Goal: Information Seeking & Learning: Learn about a topic

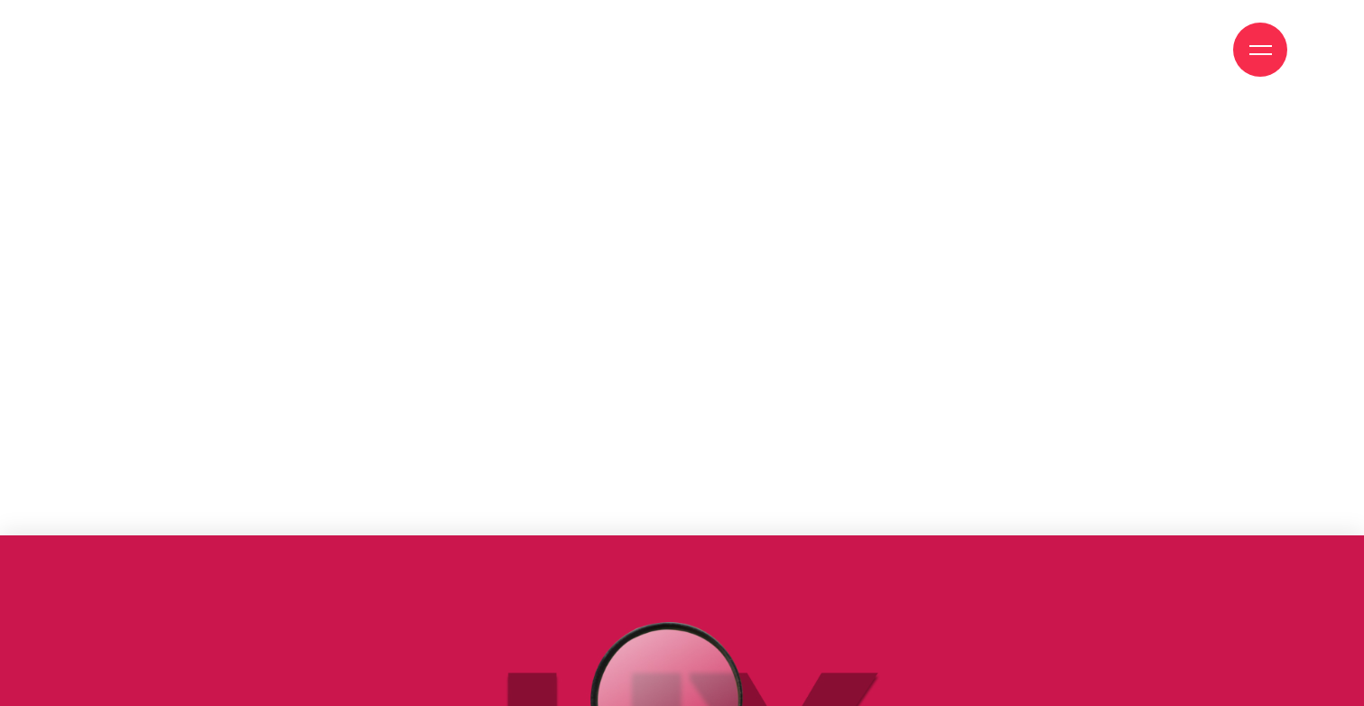
scroll to position [3961, 0]
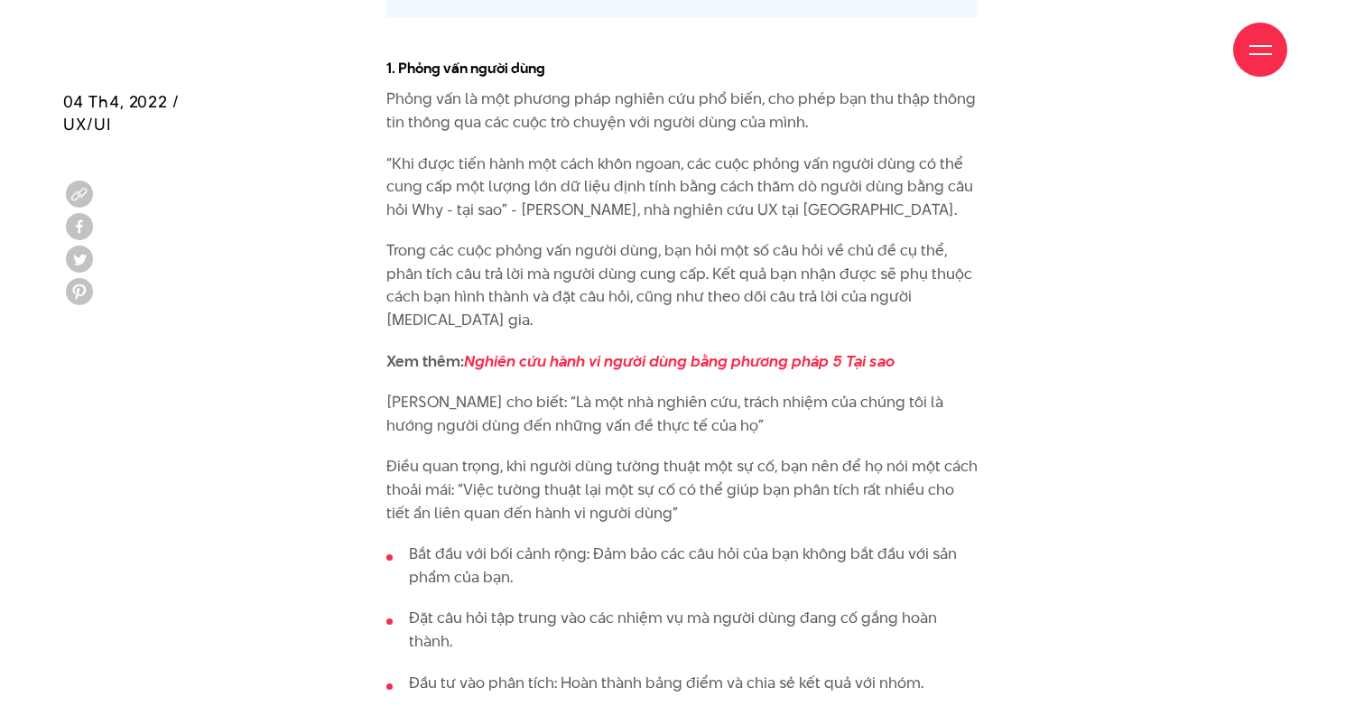
click at [551, 264] on p "Trong các cuộc phỏng vấn người dùng, bạn hỏi một số câu hỏi về chủ đề cụ thể, p…" at bounding box center [682, 285] width 592 height 92
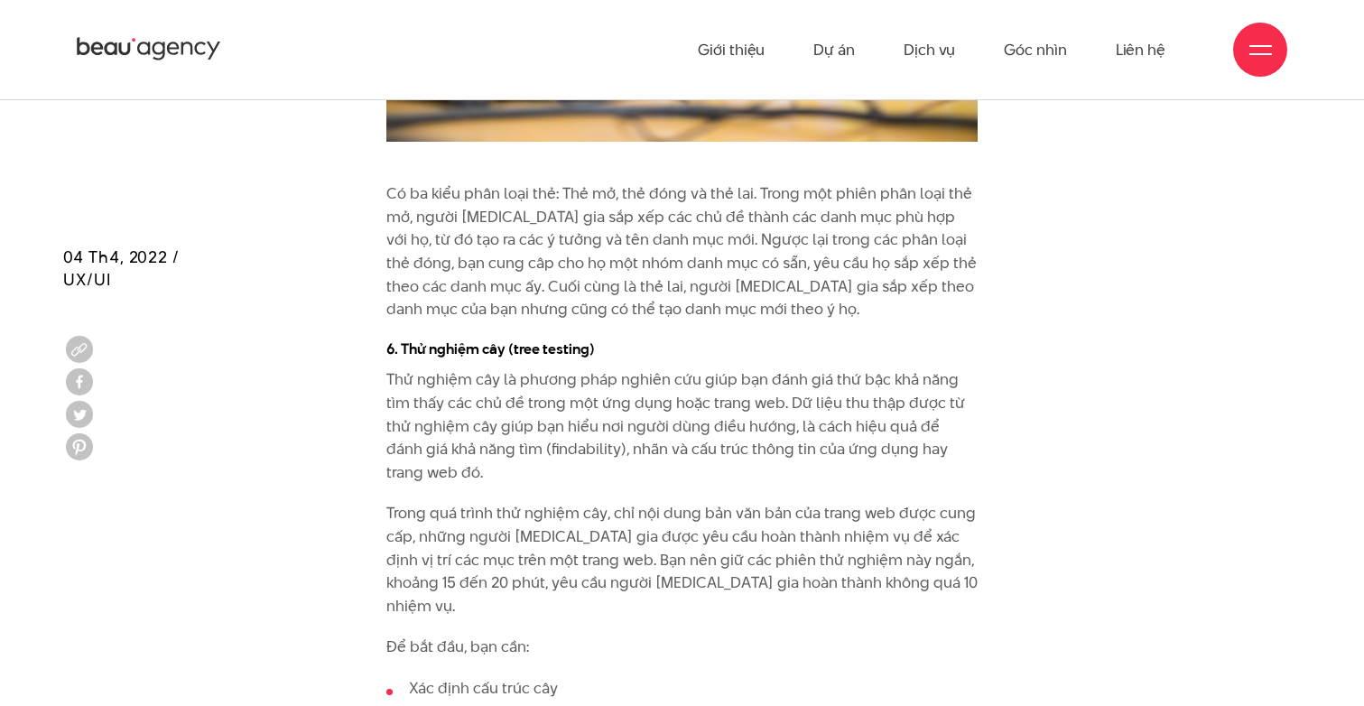
scroll to position [8716, 0]
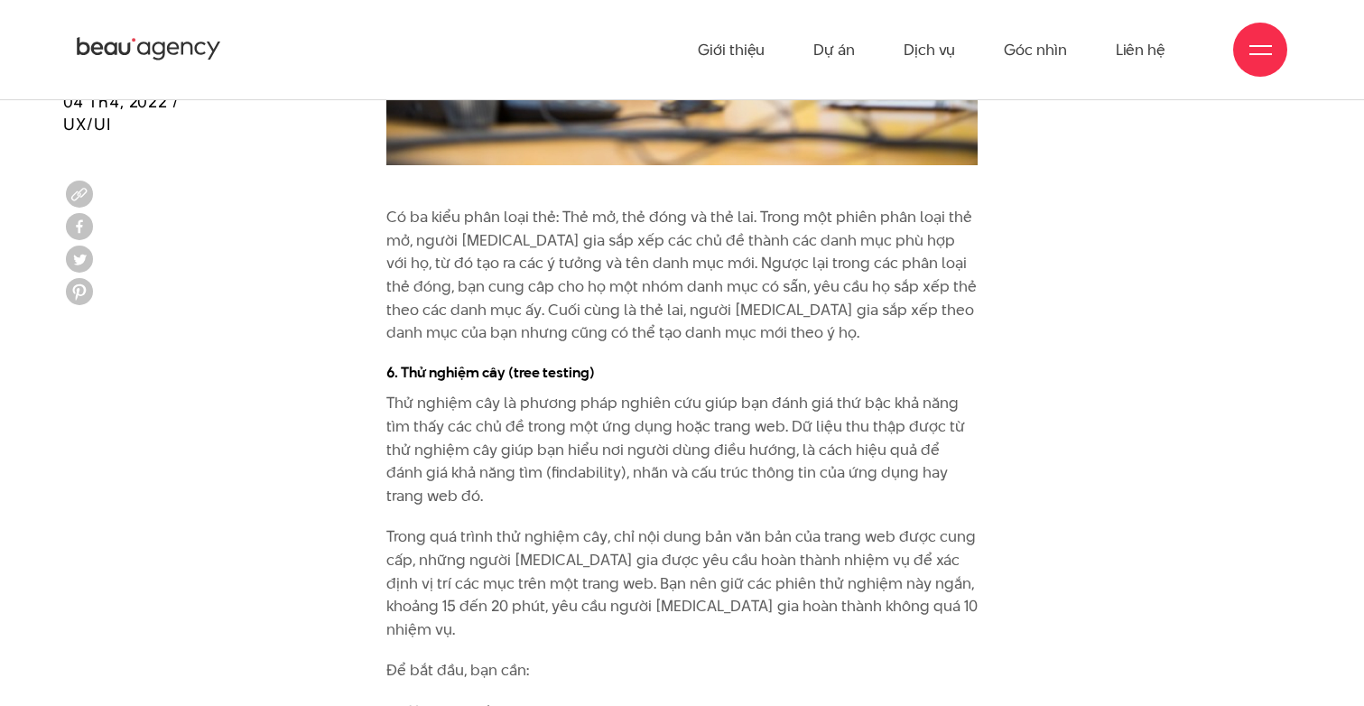
click at [511, 392] on p "Thử nghiệm cây là phương pháp nghiên cứu giúp bạn đánh giá thứ bậc khả năng tìm…" at bounding box center [682, 450] width 592 height 116
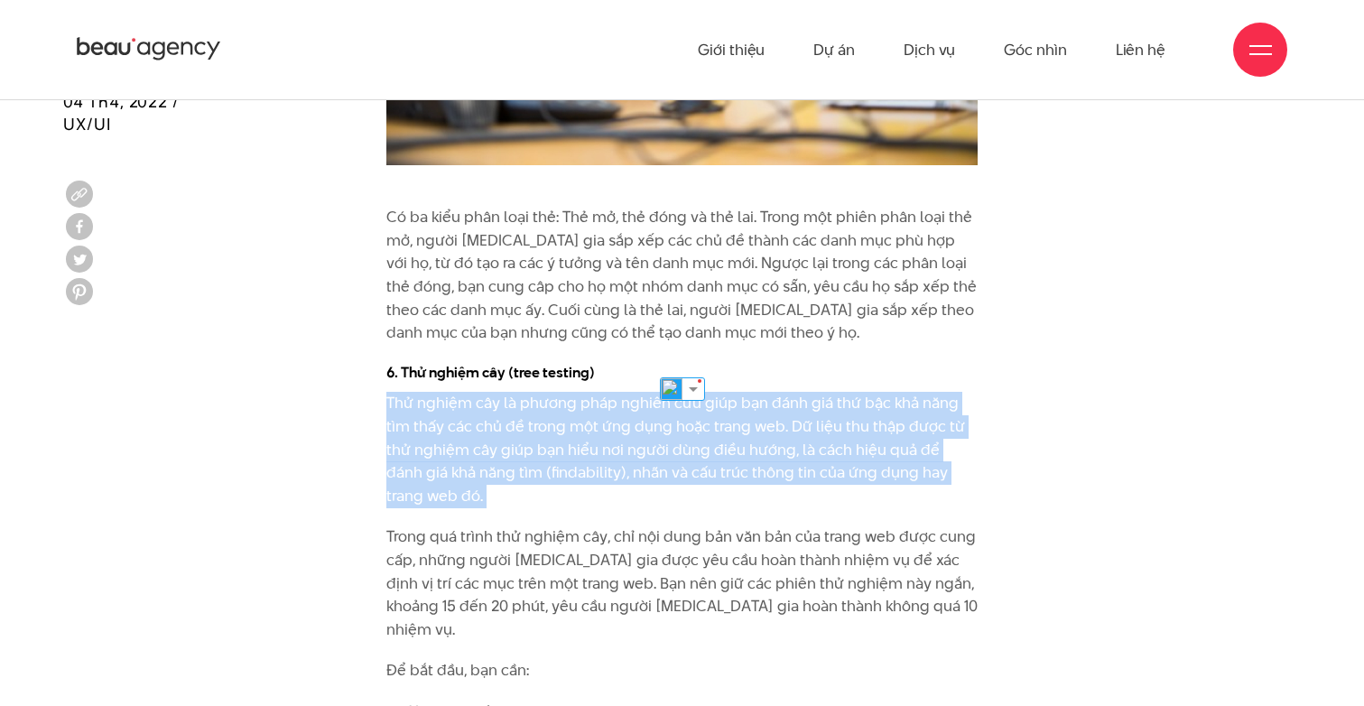
click at [511, 392] on p "Thử nghiệm cây là phương pháp nghiên cứu giúp bạn đánh giá thứ bậc khả năng tìm…" at bounding box center [682, 450] width 592 height 116
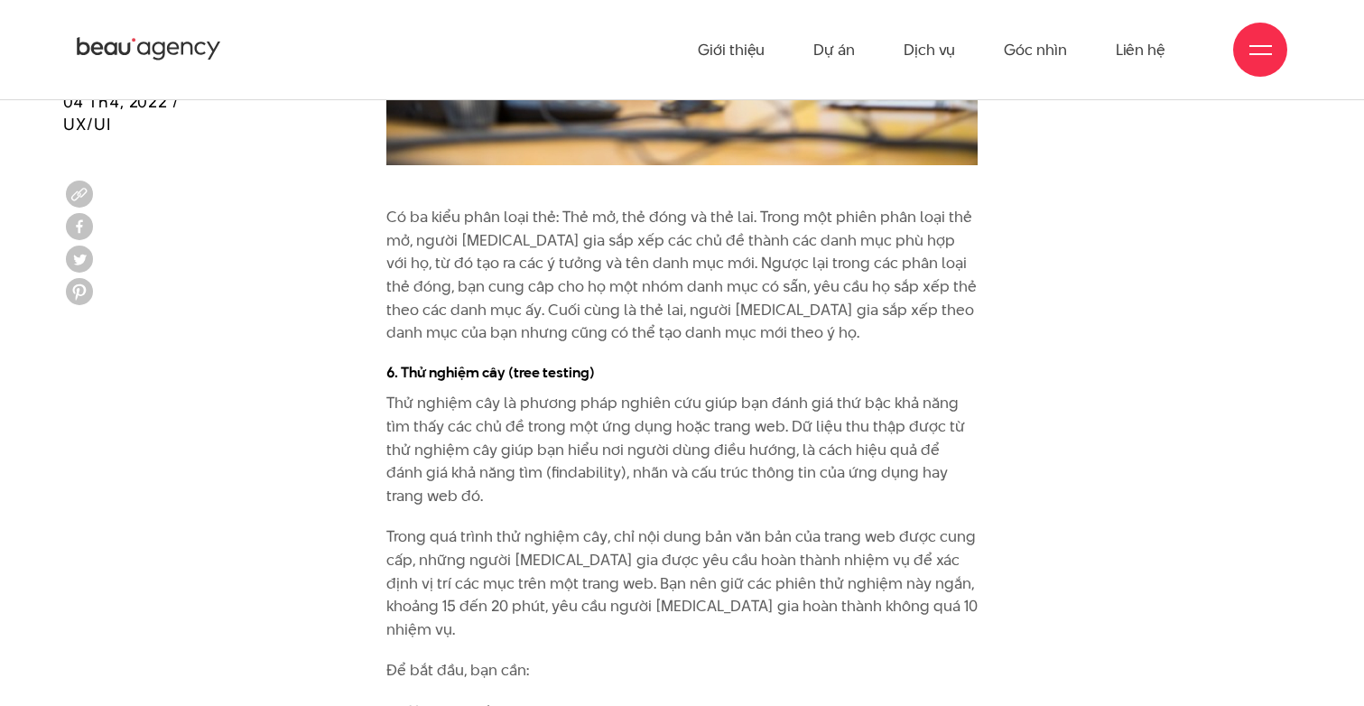
click at [511, 392] on p "Thử nghiệm cây là phương pháp nghiên cứu giúp bạn đánh giá thứ bậc khả năng tìm…" at bounding box center [682, 450] width 592 height 116
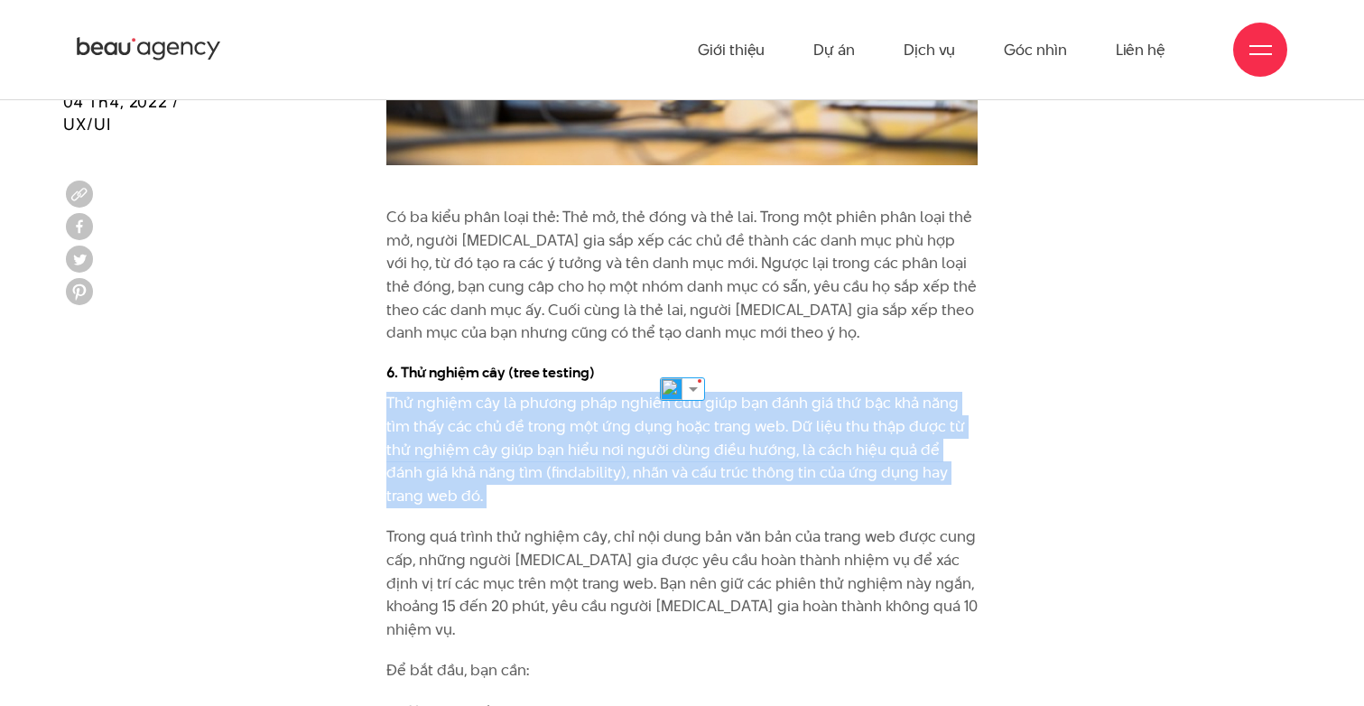
click at [503, 392] on p "Thử nghiệm cây là phương pháp nghiên cứu giúp bạn đánh giá thứ bậc khả năng tìm…" at bounding box center [682, 450] width 592 height 116
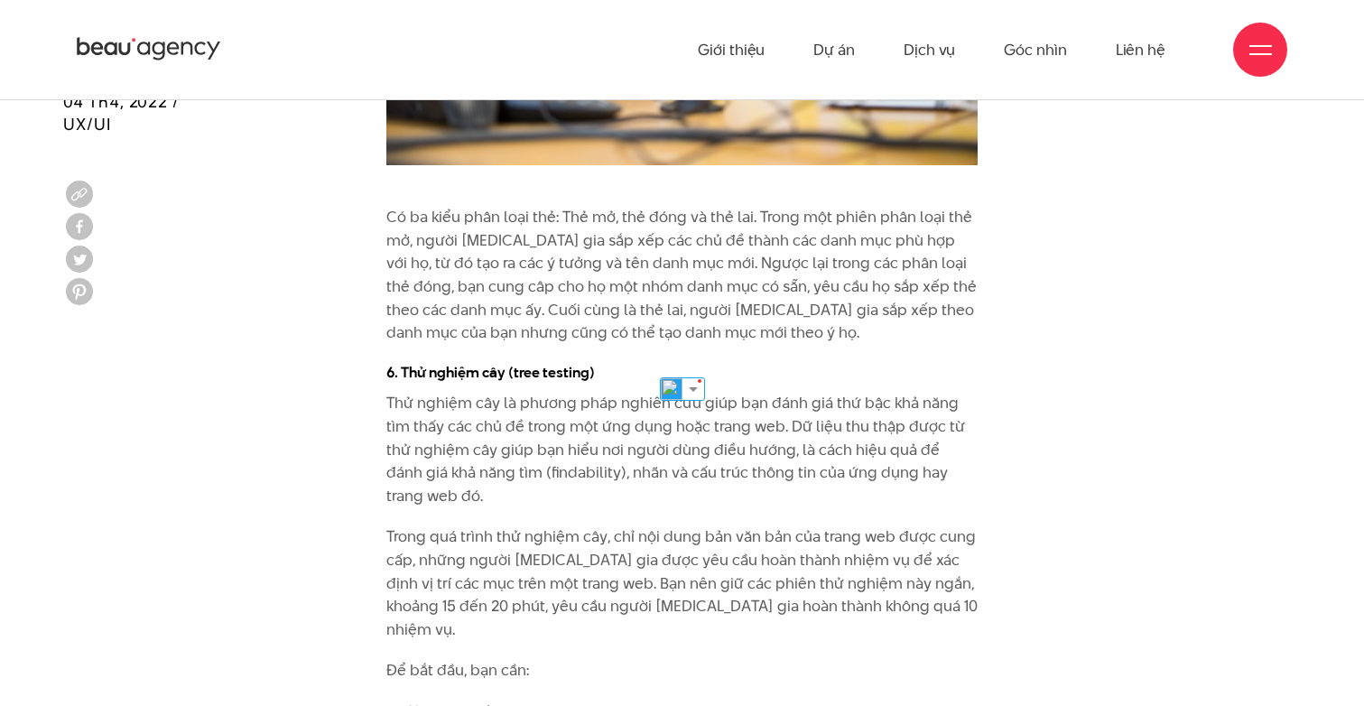
click at [503, 392] on p "Thử nghiệm cây là phương pháp nghiên cứu giúp bạn đánh giá thứ bậc khả năng tìm…" at bounding box center [682, 450] width 592 height 116
click at [512, 392] on p "Thử nghiệm cây là phương pháp nghiên cứu giúp bạn đánh giá thứ bậc khả năng tìm…" at bounding box center [682, 450] width 592 height 116
click at [528, 525] on p "Trong quá trình thử nghiệm cây, chỉ nội dung bản văn bản của trang web được cun…" at bounding box center [682, 583] width 592 height 116
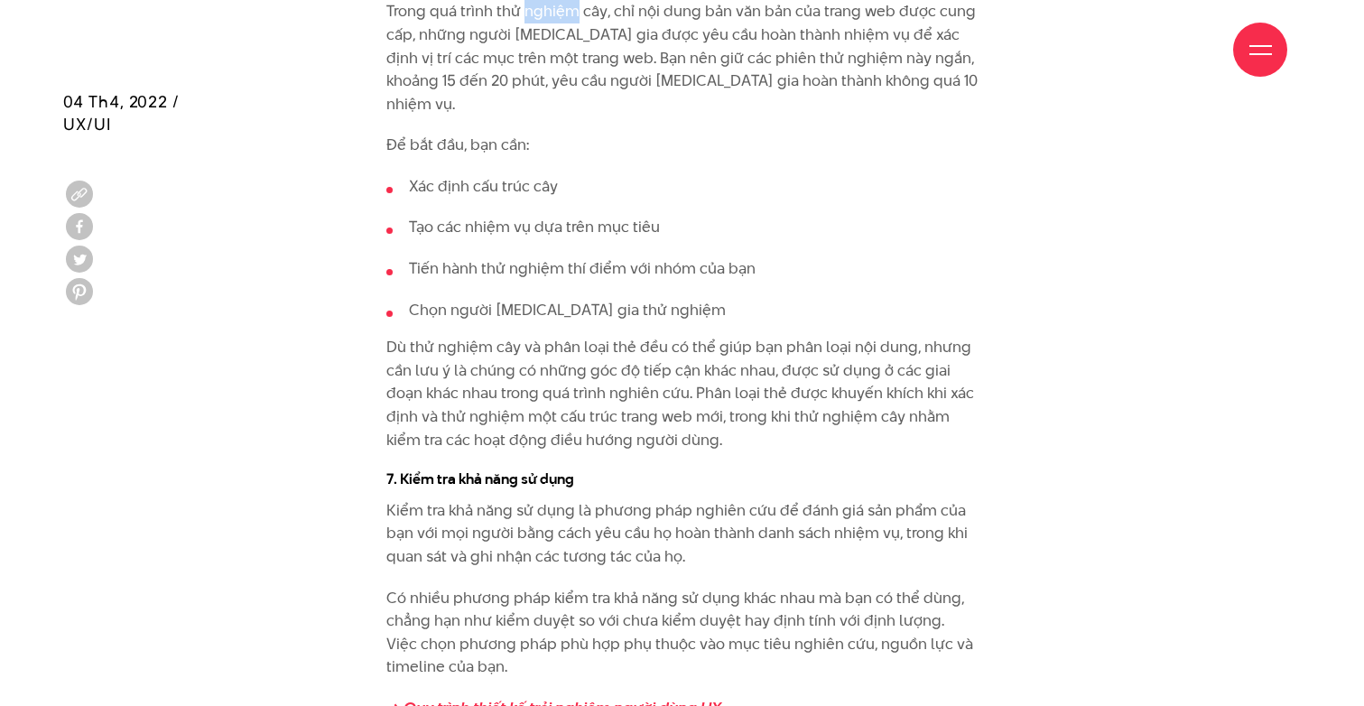
click at [528, 499] on p "Kiểm tra khả năng sử dụng là phương pháp nghiên cứu để đánh giá sản phẩm của bạ…" at bounding box center [682, 533] width 592 height 69
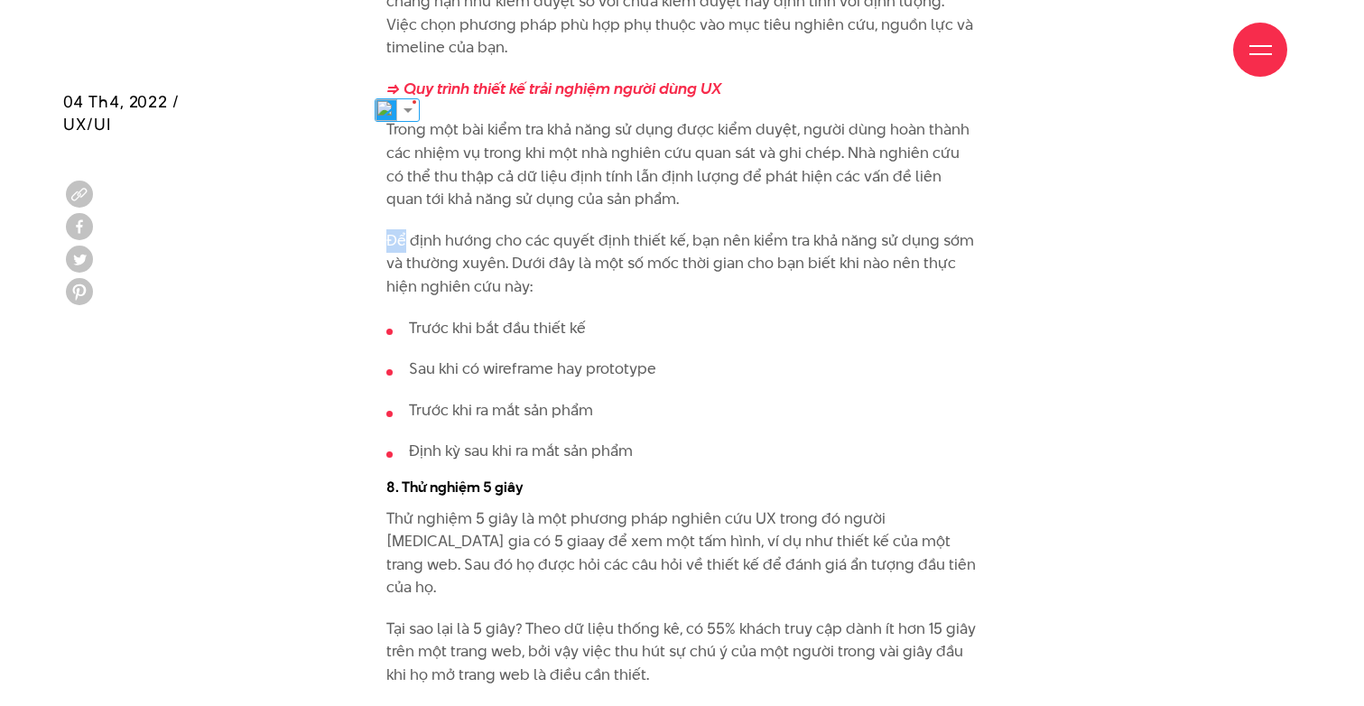
click at [528, 507] on p "Thử nghiệm 5 giây là một phương pháp nghiên cứu UX trong đó người [MEDICAL_DATA…" at bounding box center [682, 553] width 592 height 92
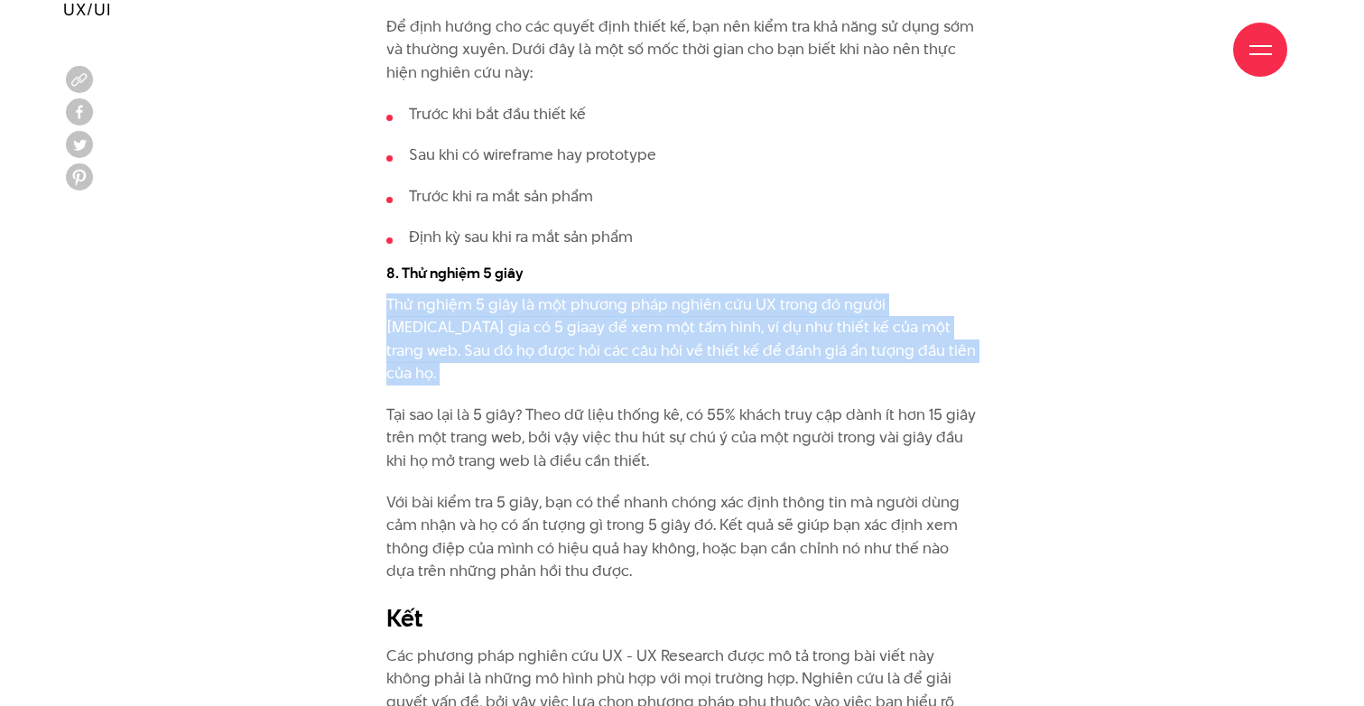
scroll to position [10080, 0]
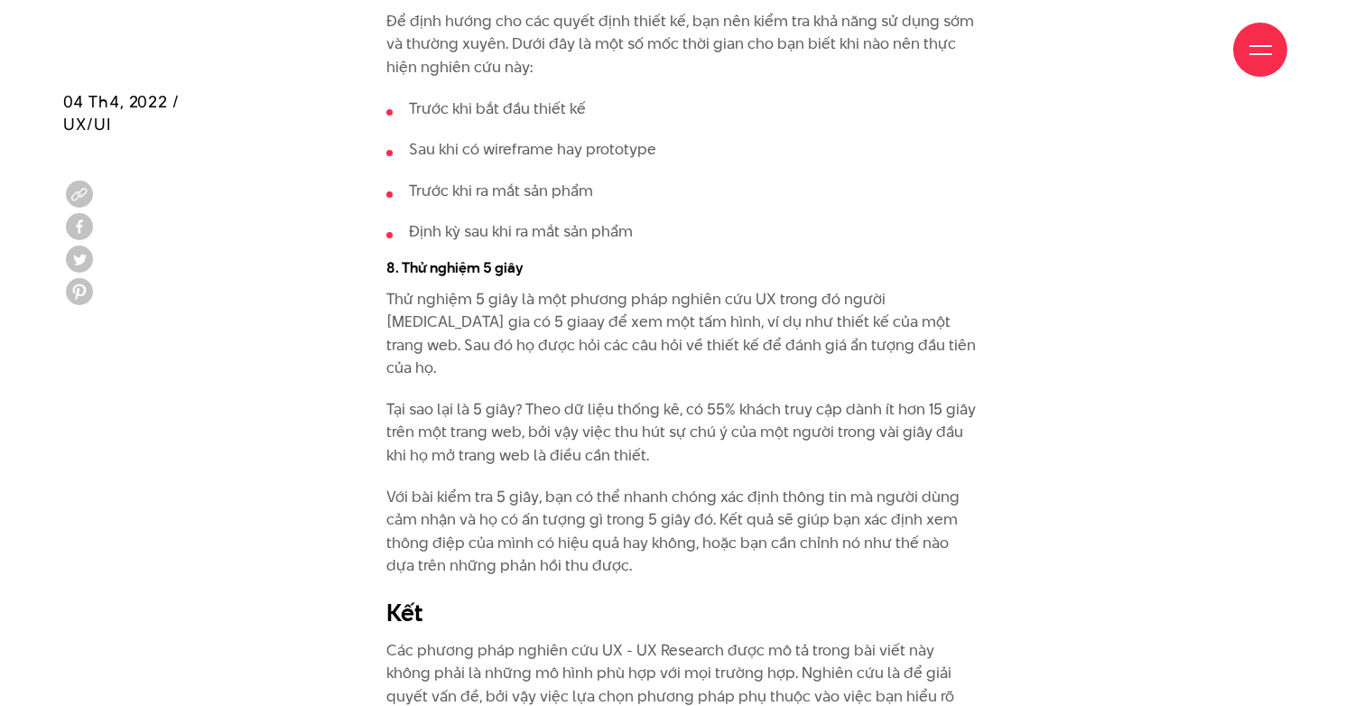
click at [653, 398] on p "Tại sao lại là 5 giây? Theo dữ liệu thống kê, có 55% khách truy cập dành ít hơn…" at bounding box center [682, 432] width 592 height 69
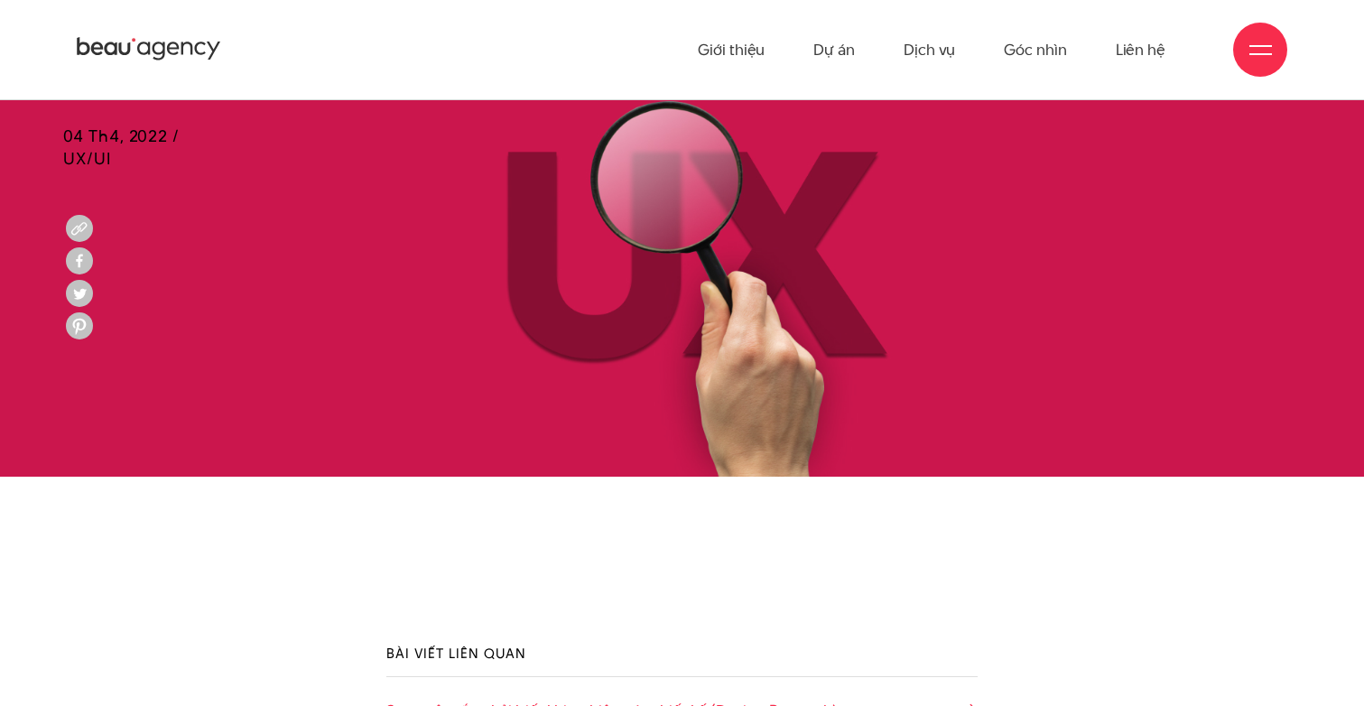
scroll to position [0, 0]
